Goal: Information Seeking & Learning: Learn about a topic

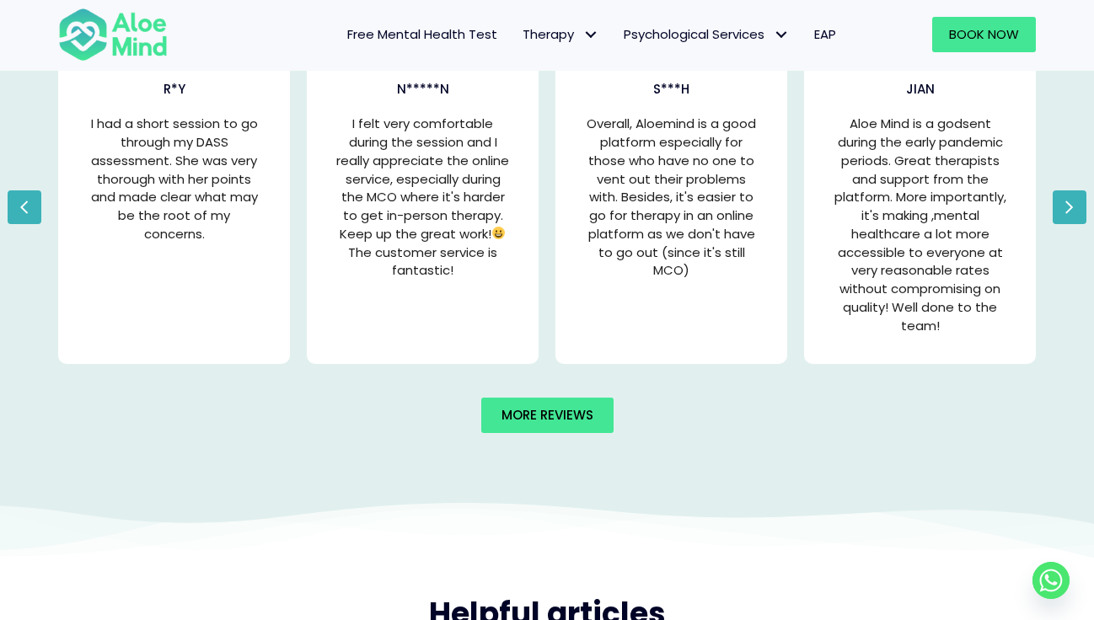
scroll to position [3420, 0]
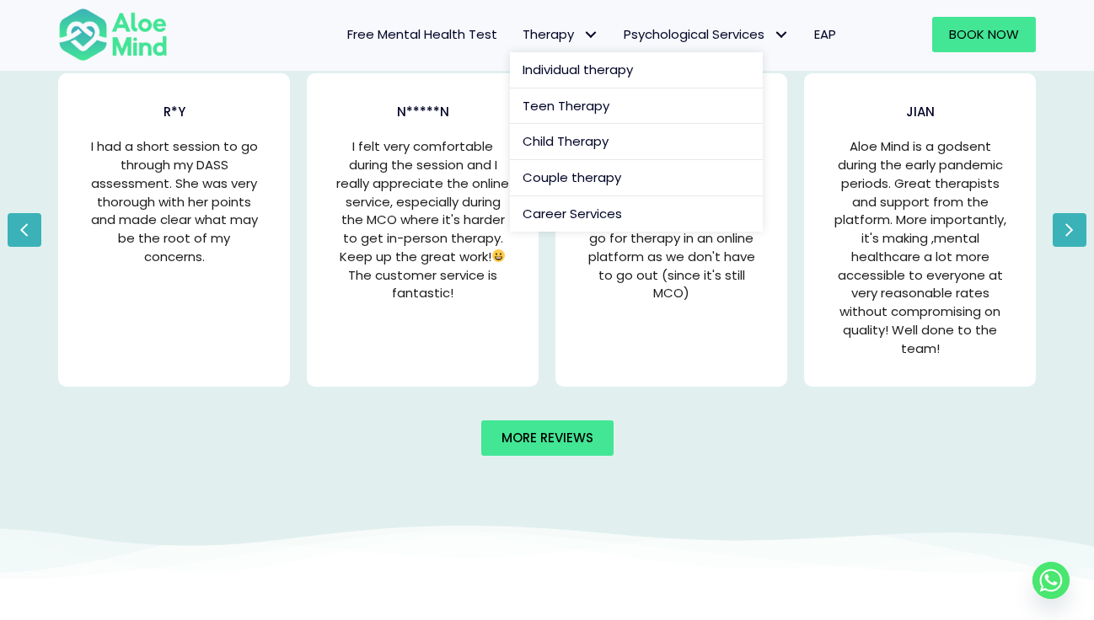
click at [547, 43] on link "Therapy" at bounding box center [560, 34] width 101 height 35
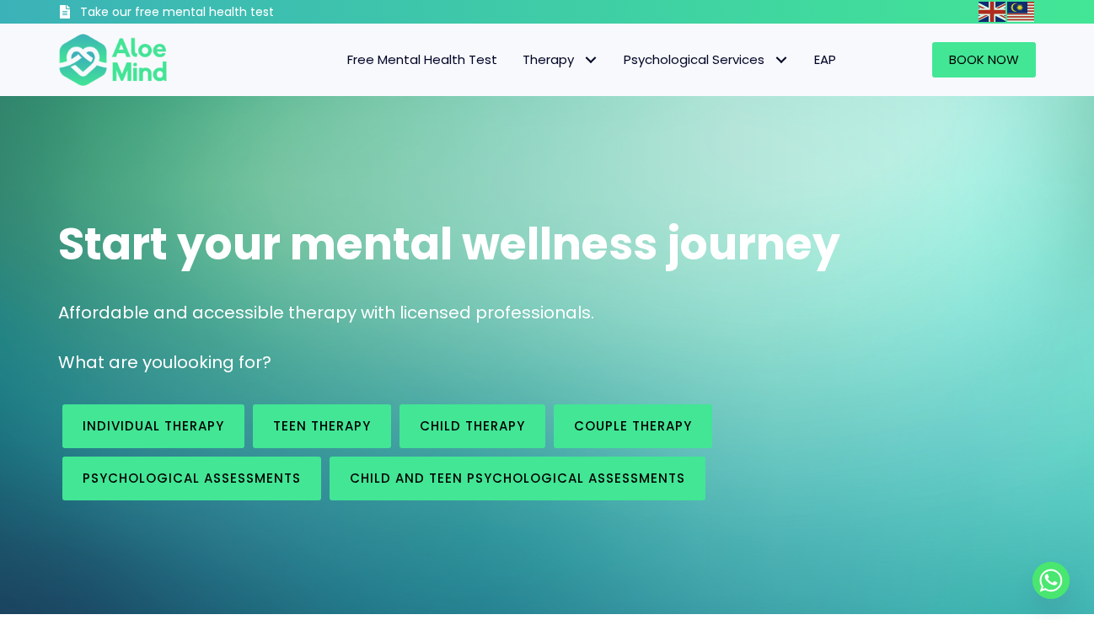
click at [413, 255] on span "Start your mental wellness journey" at bounding box center [449, 244] width 782 height 62
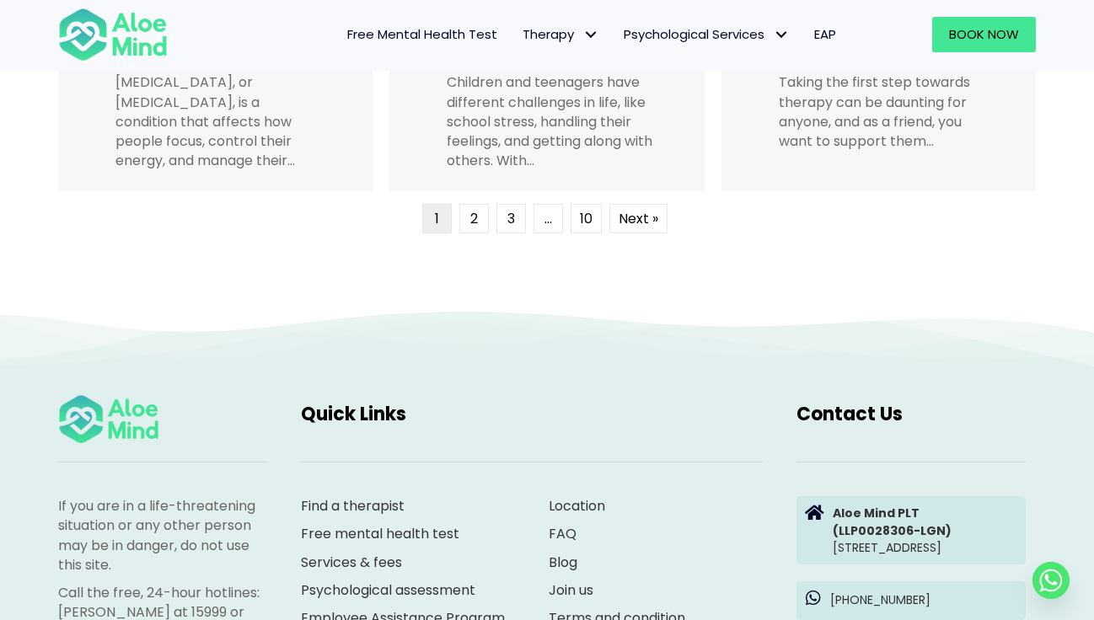
scroll to position [4625, 0]
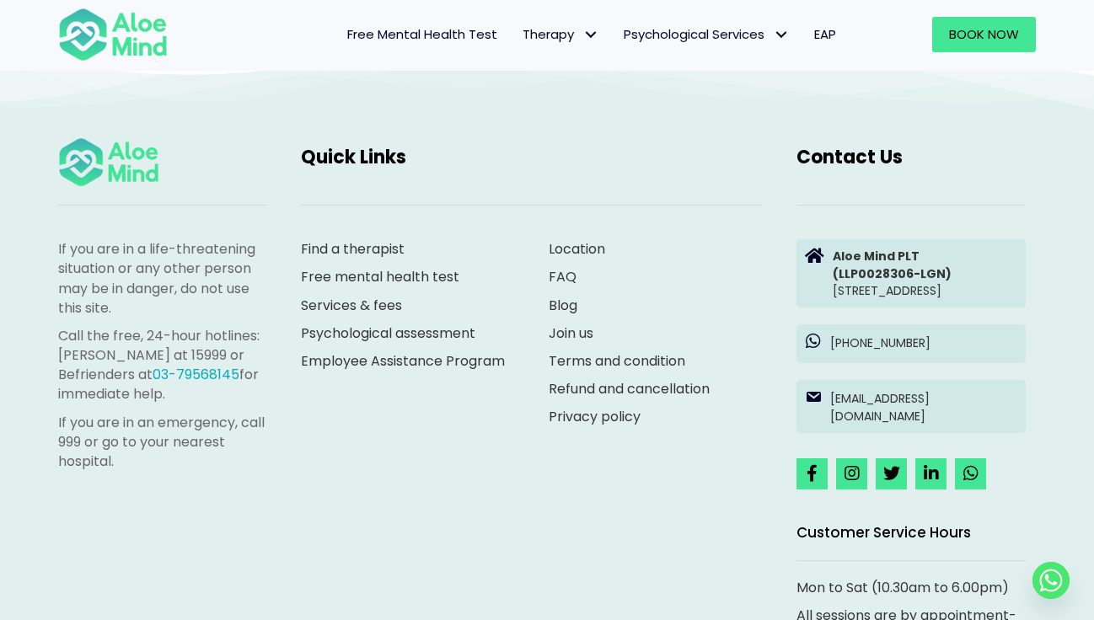
click at [816, 35] on span "EAP" at bounding box center [825, 34] width 22 height 18
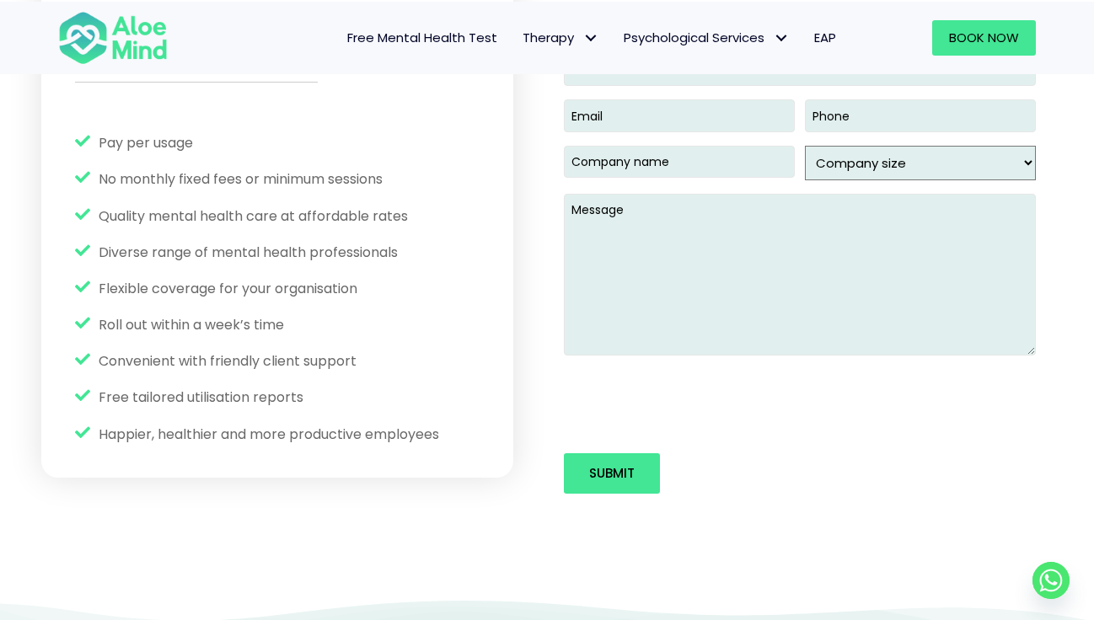
scroll to position [1495, 0]
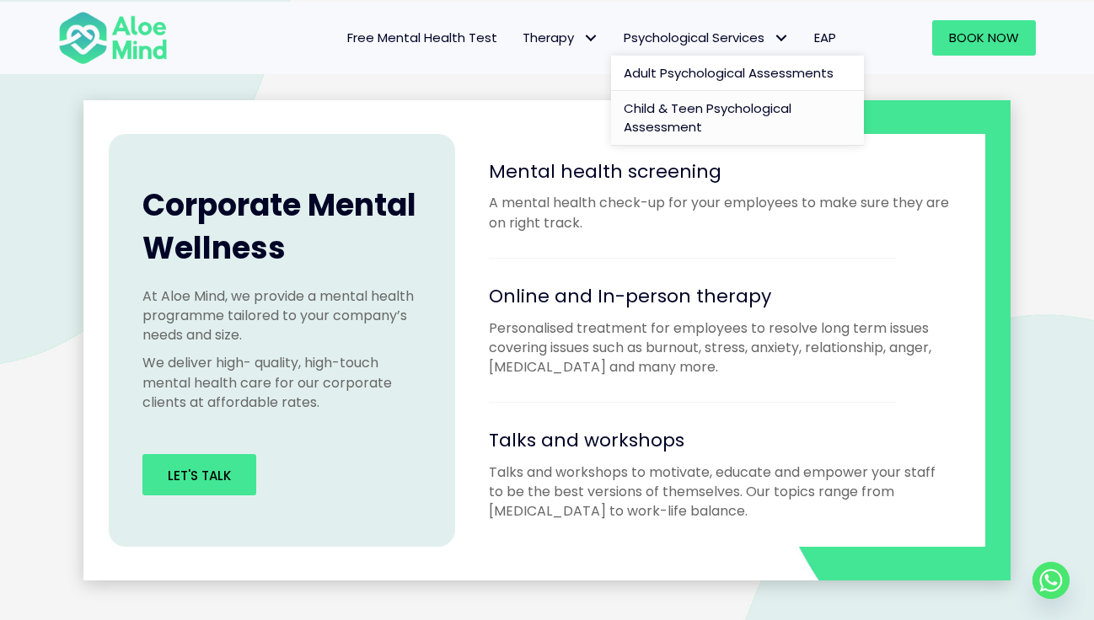
click at [716, 105] on span "Child & Teen Psychological Assessment" at bounding box center [707, 117] width 168 height 36
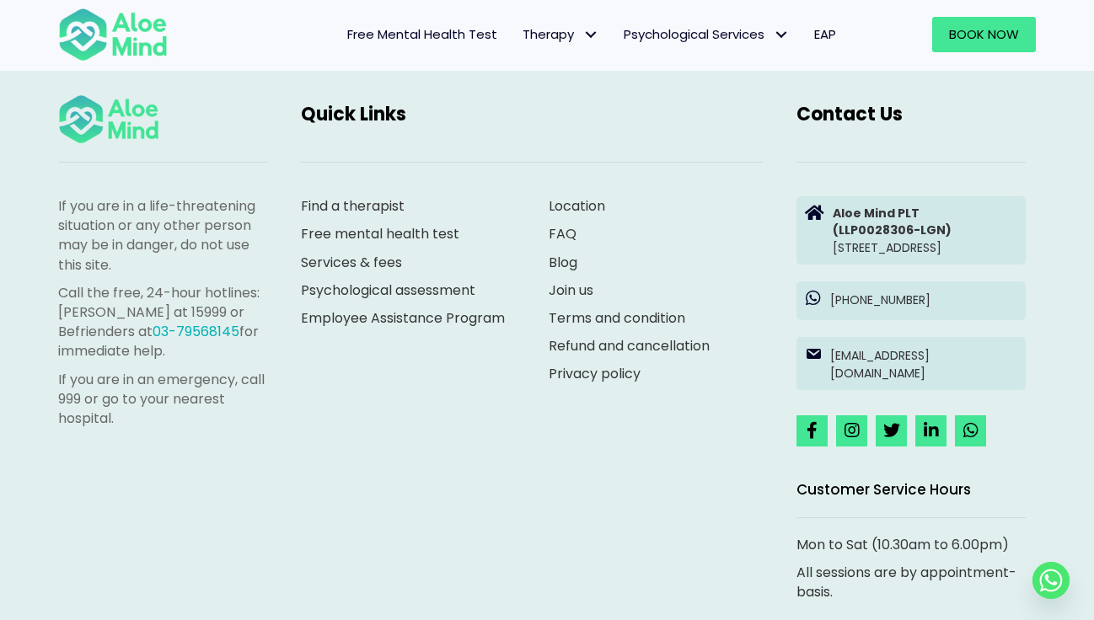
scroll to position [3177, 0]
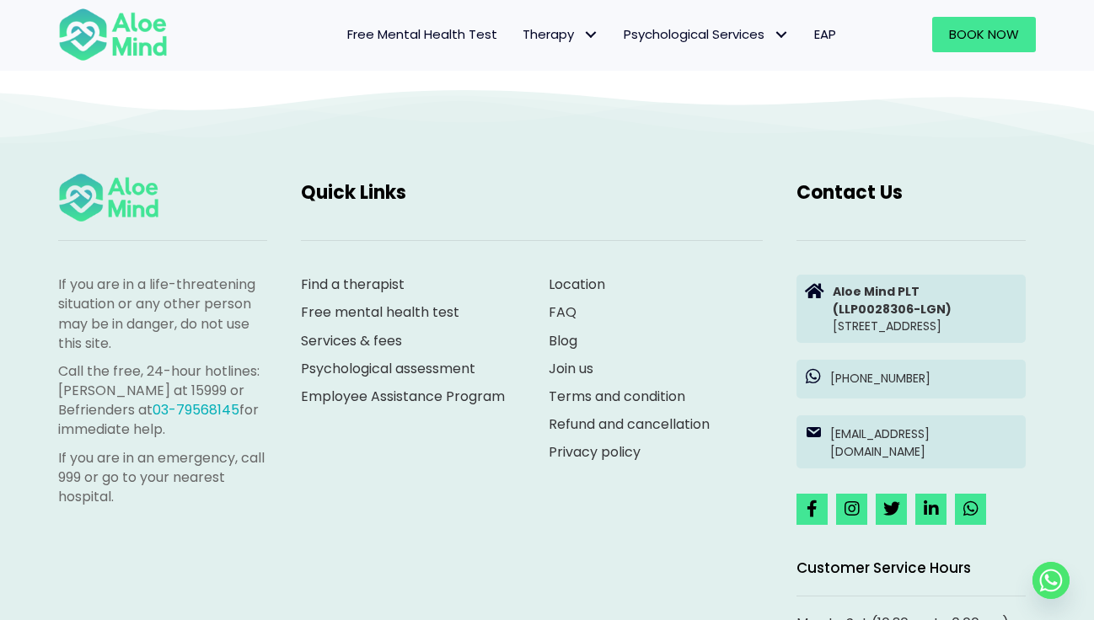
scroll to position [4597, 0]
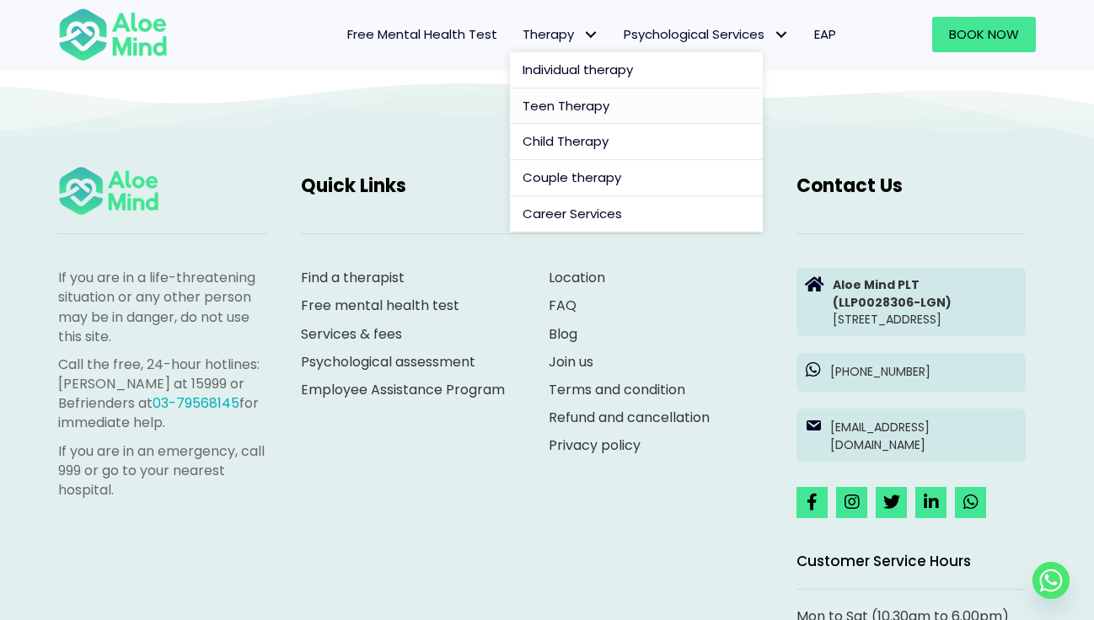
click at [555, 104] on span "Teen Therapy" at bounding box center [565, 106] width 87 height 18
click at [548, 77] on span "Individual therapy" at bounding box center [577, 70] width 110 height 18
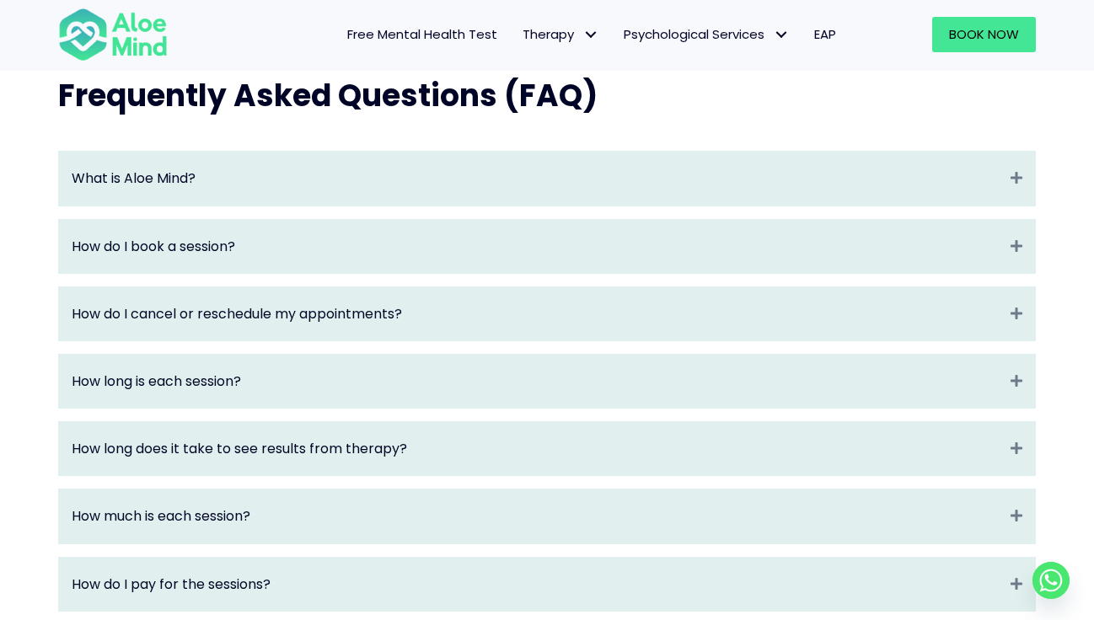
scroll to position [1798, 0]
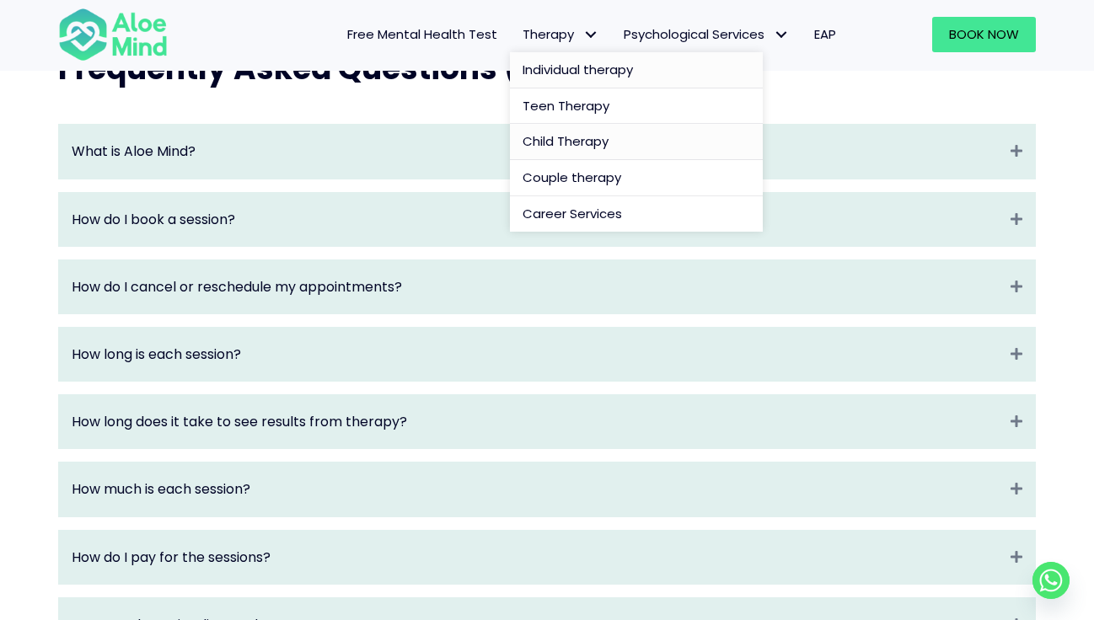
click at [562, 147] on span "Child Therapy" at bounding box center [565, 141] width 86 height 18
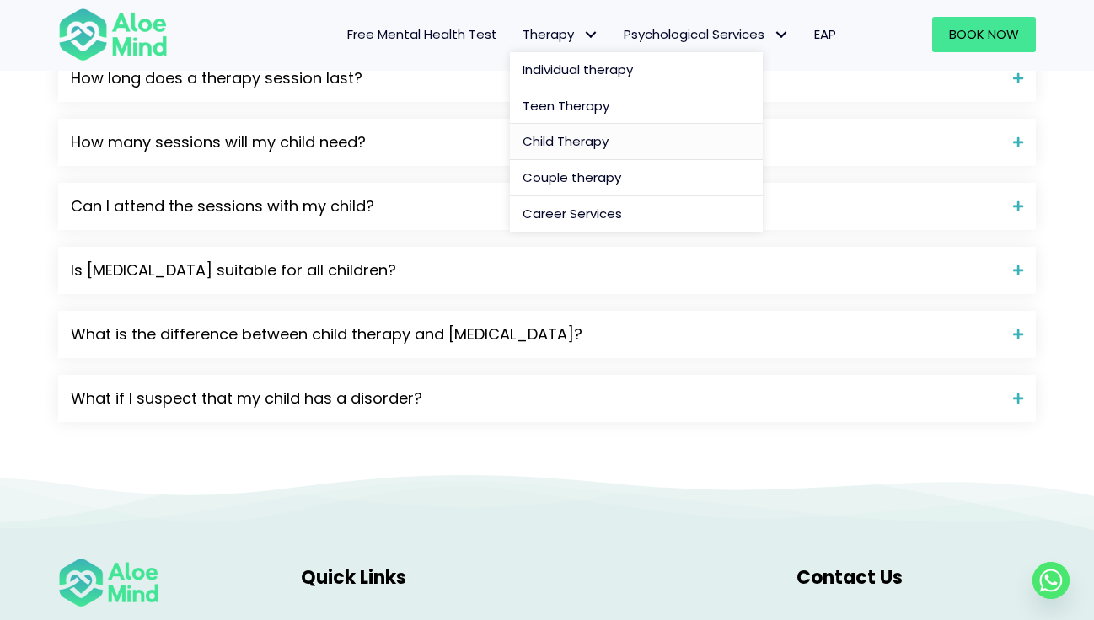
scroll to position [2372, 0]
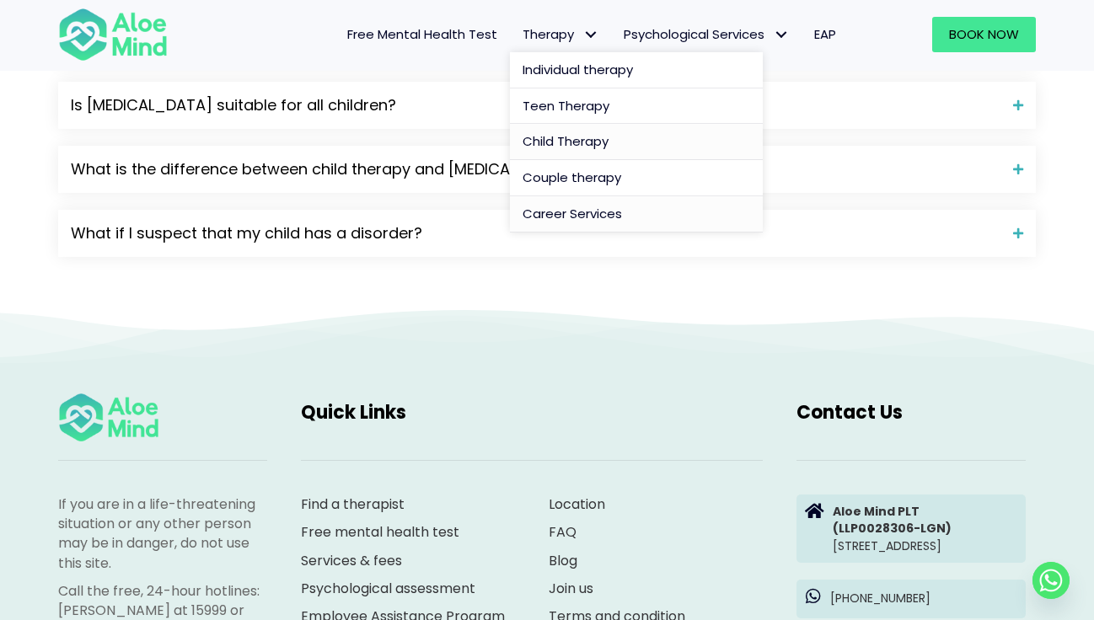
click at [556, 196] on link "Career Services" at bounding box center [636, 214] width 253 height 36
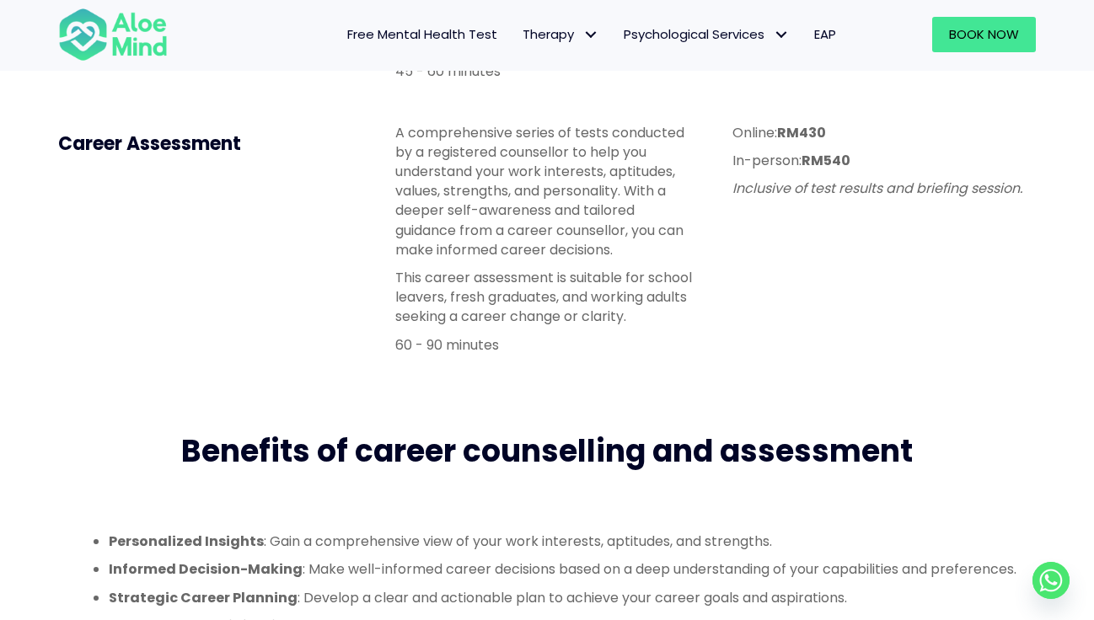
scroll to position [800, 0]
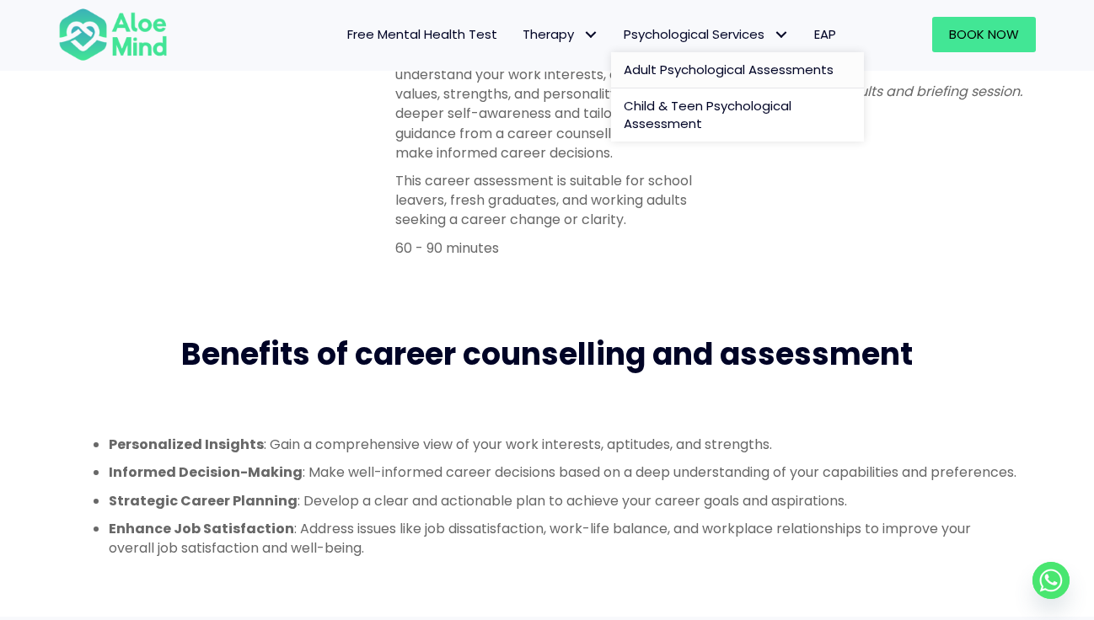
click at [679, 59] on link "Adult Psychological Assessments" at bounding box center [737, 70] width 253 height 36
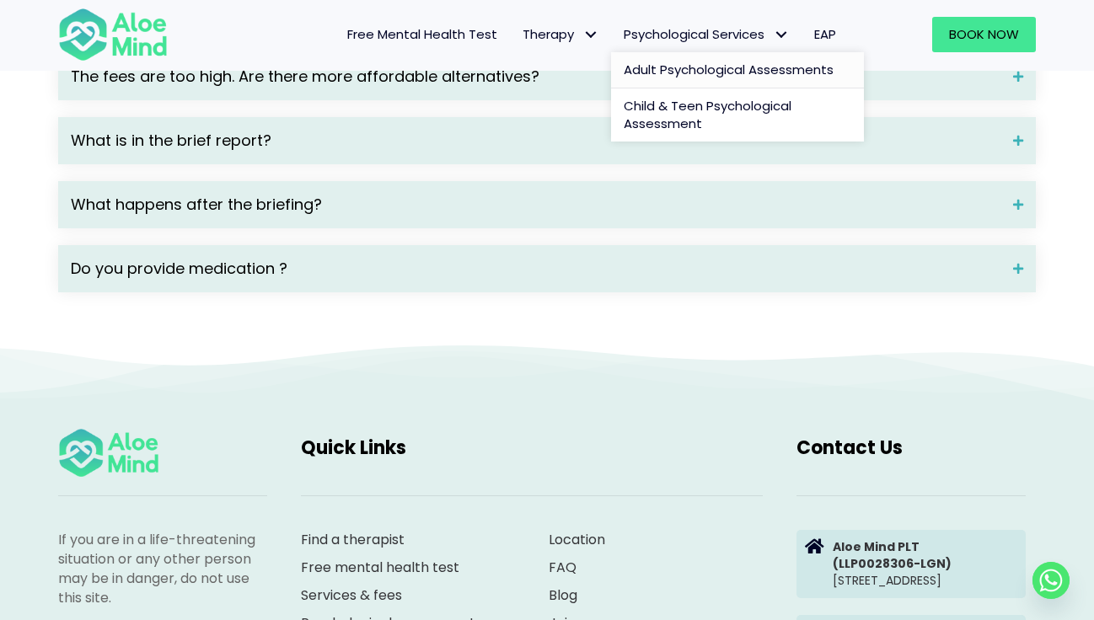
scroll to position [2645, 0]
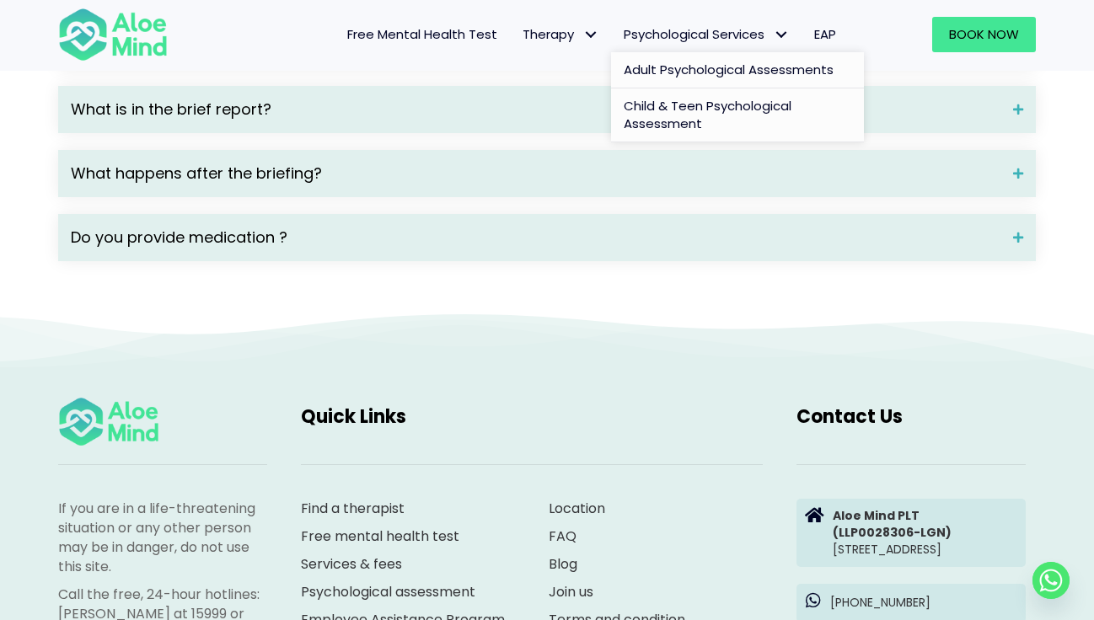
click at [696, 120] on span "Child & Teen Psychological Assessment" at bounding box center [707, 115] width 168 height 36
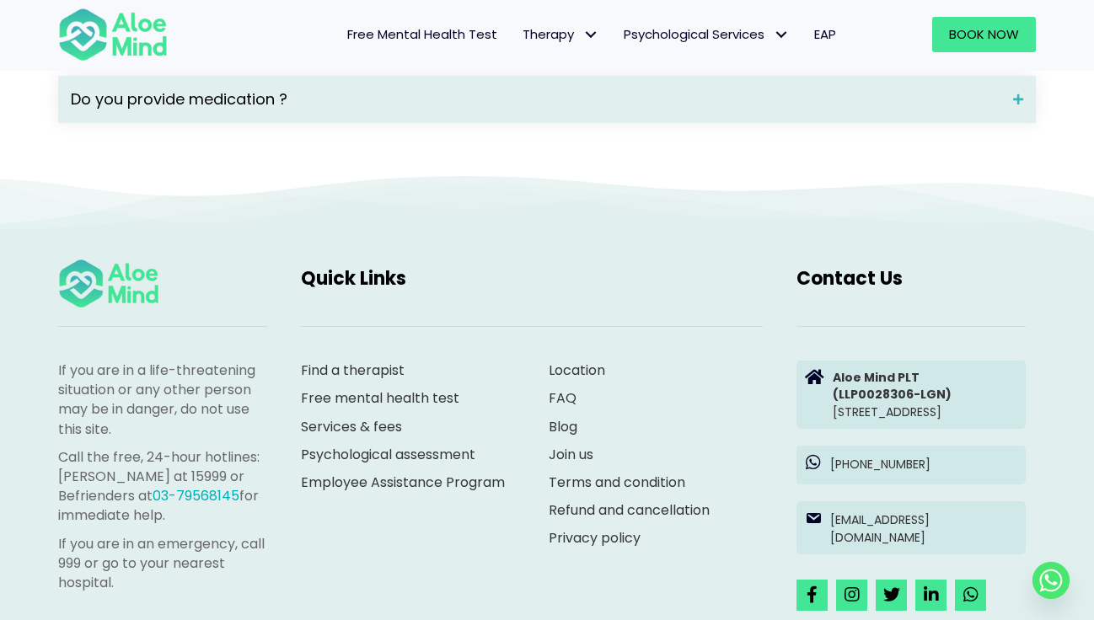
scroll to position [2955, 0]
